Goal: Navigation & Orientation: Find specific page/section

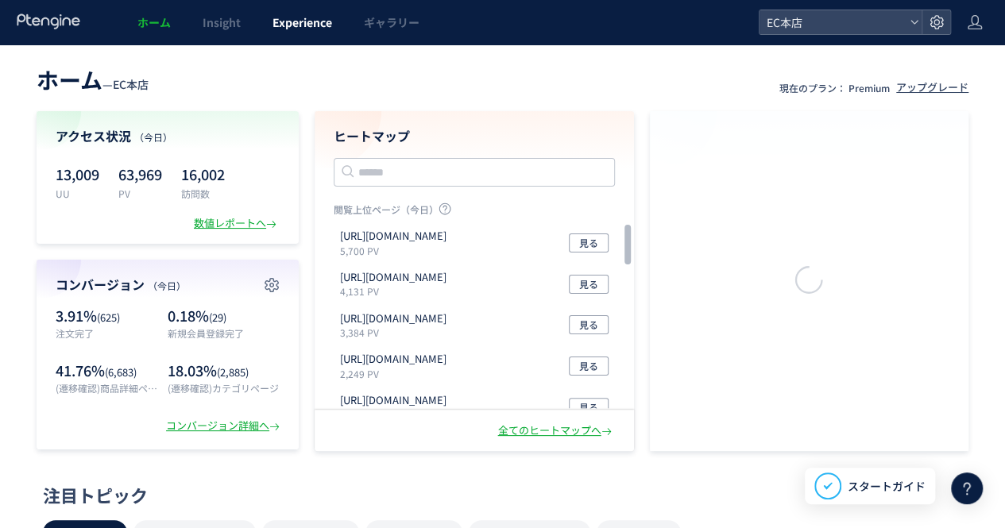
click at [334, 23] on link "Experience" at bounding box center [301, 22] width 91 height 44
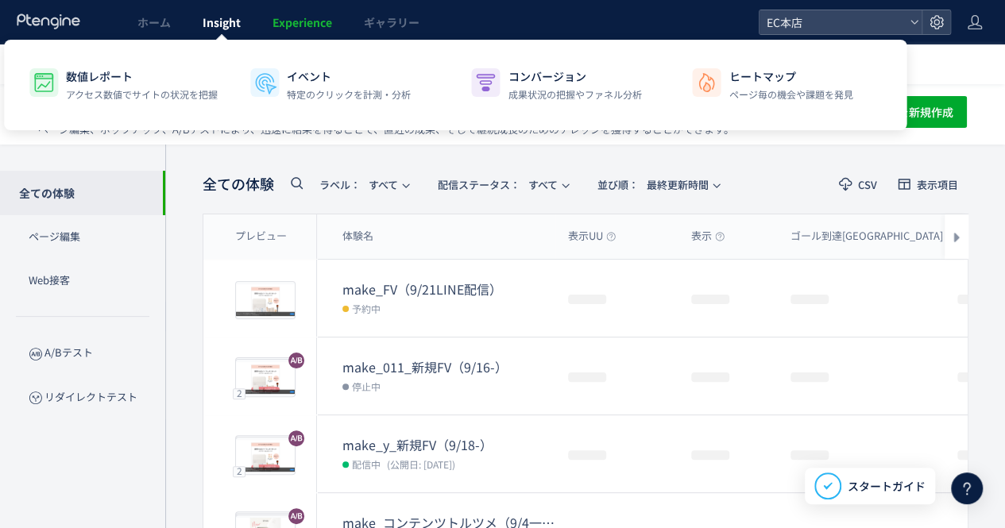
click at [241, 16] on link "Insight" at bounding box center [222, 22] width 70 height 44
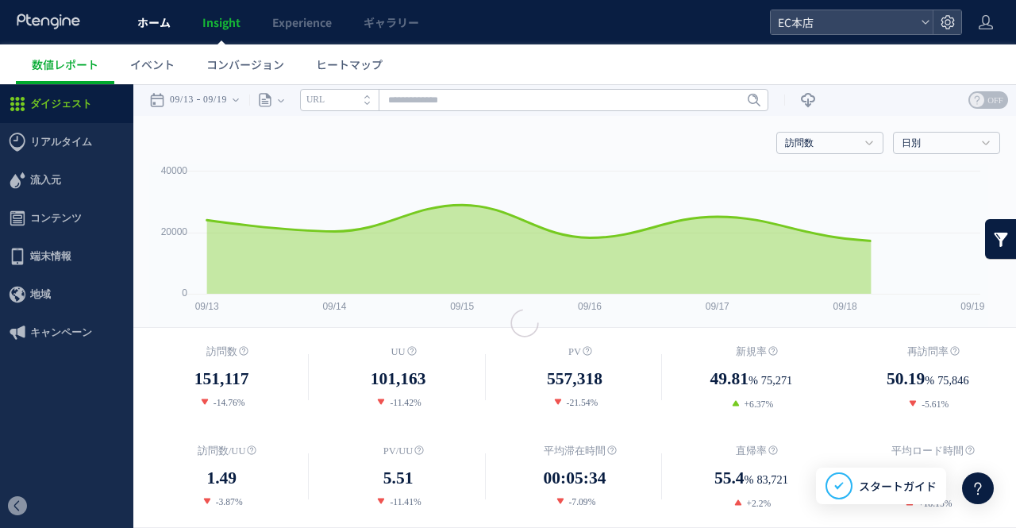
click at [176, 23] on link "ホーム" at bounding box center [153, 22] width 65 height 44
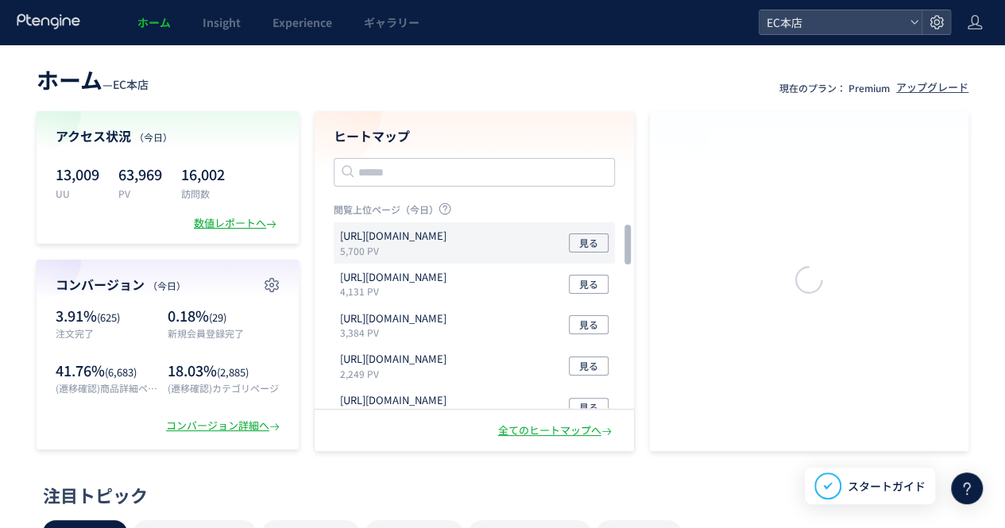
click at [435, 241] on p "[URL][DOMAIN_NAME]" at bounding box center [393, 236] width 106 height 15
